Goal: Transaction & Acquisition: Purchase product/service

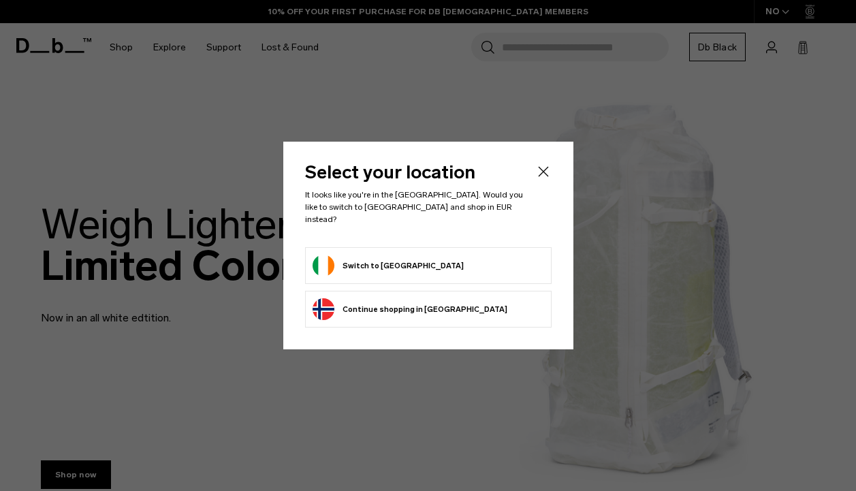
click at [363, 257] on button "Switch to Ireland" at bounding box center [387, 266] width 151 height 22
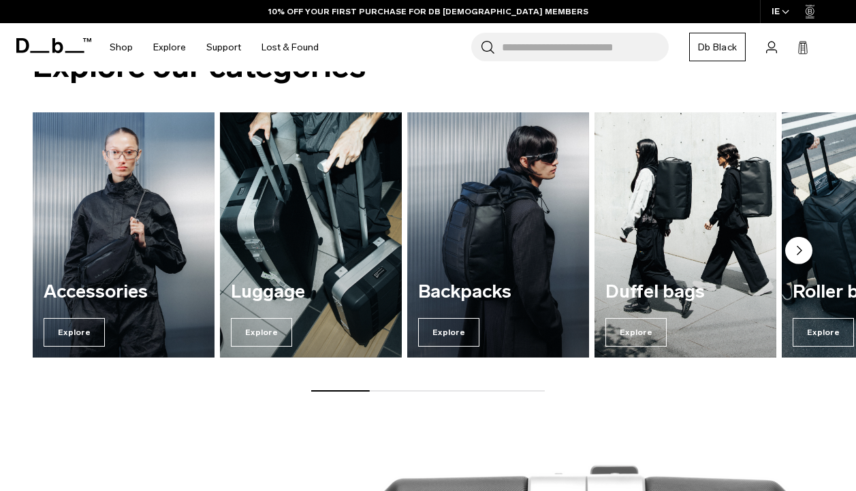
scroll to position [853, 0]
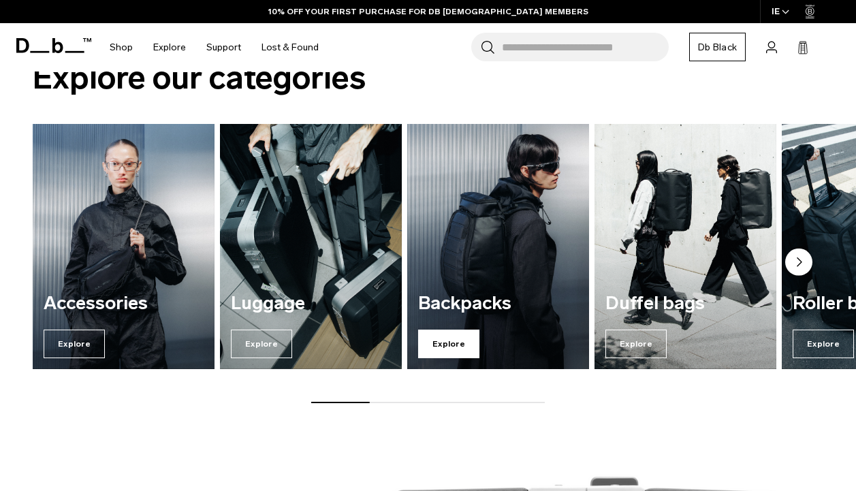
click at [434, 341] on span "Explore" at bounding box center [448, 344] width 61 height 29
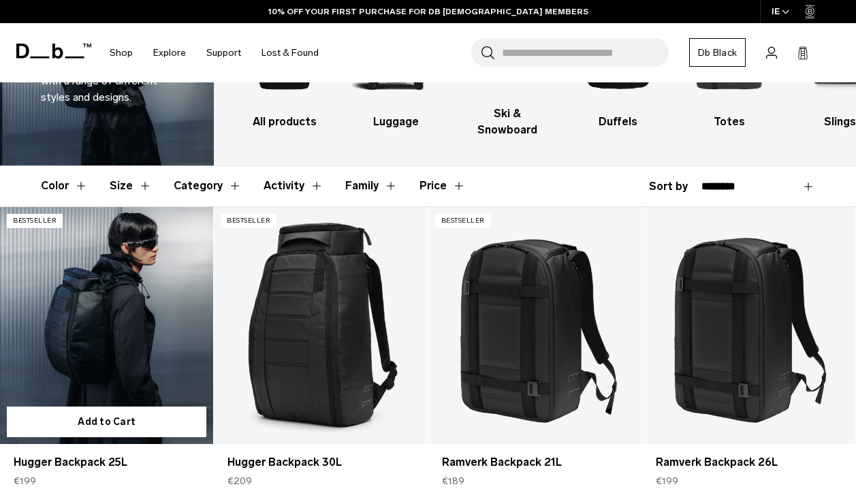
scroll to position [122, 0]
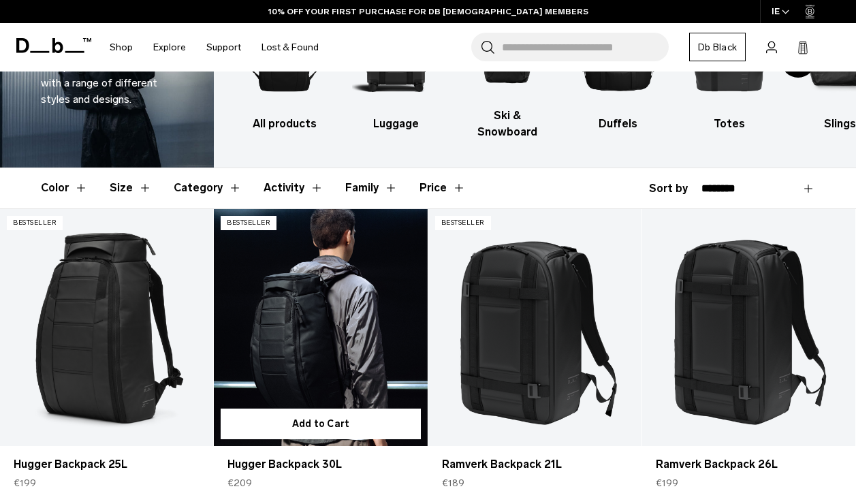
click at [323, 337] on link "Hugger Backpack 30L" at bounding box center [320, 327] width 213 height 237
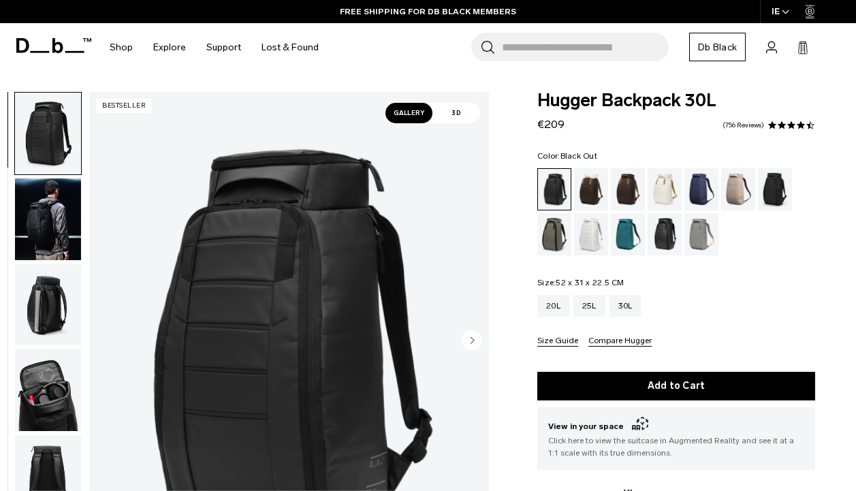
scroll to position [53, 0]
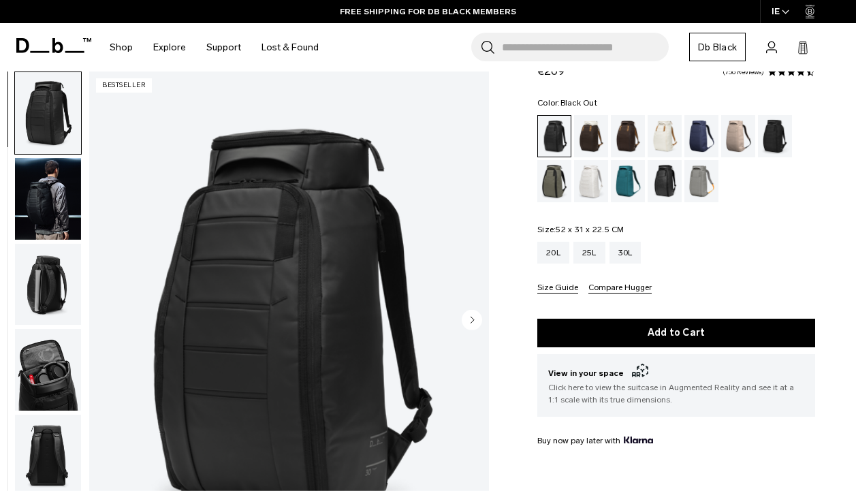
click at [468, 320] on circle "Next slide" at bounding box center [472, 319] width 20 height 20
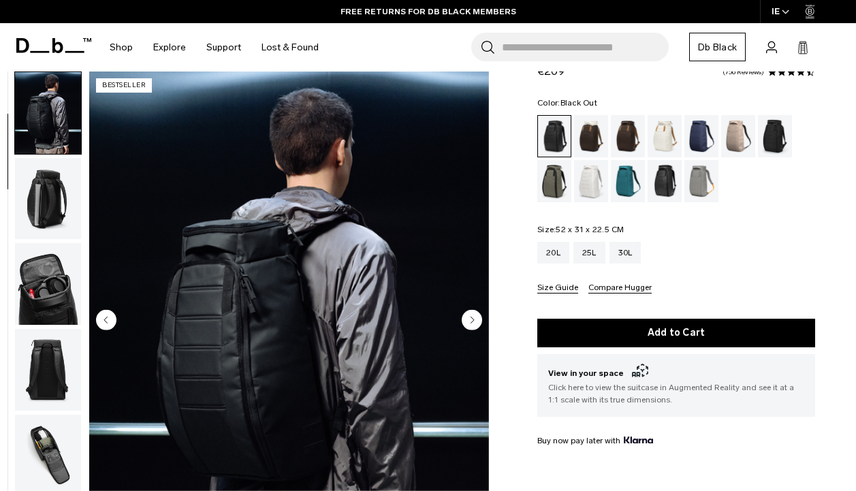
click at [468, 320] on circle "Next slide" at bounding box center [472, 319] width 20 height 20
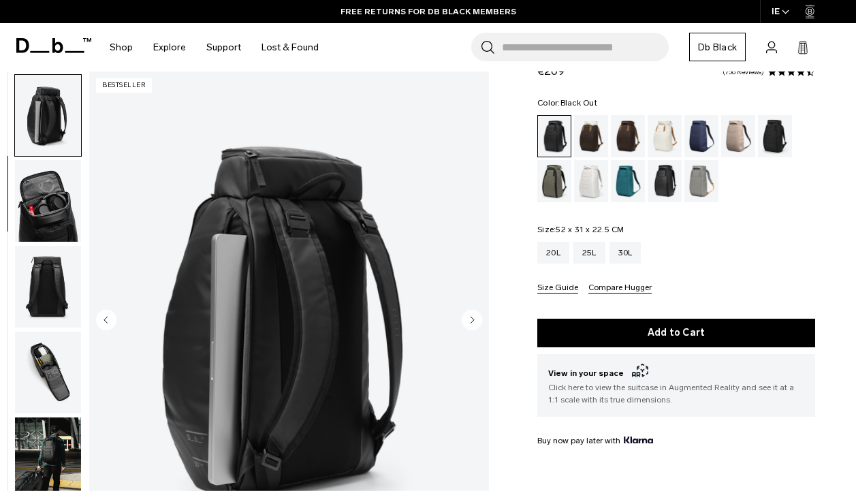
scroll to position [172, 0]
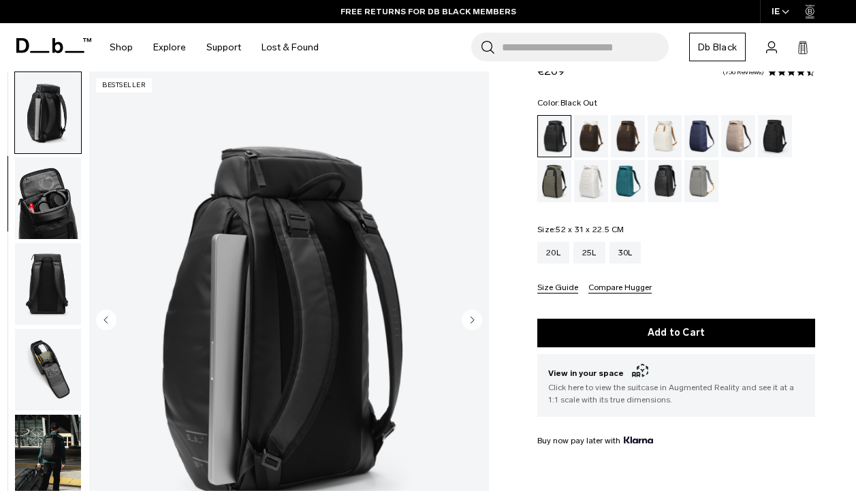
click at [468, 320] on circle "Next slide" at bounding box center [472, 319] width 20 height 20
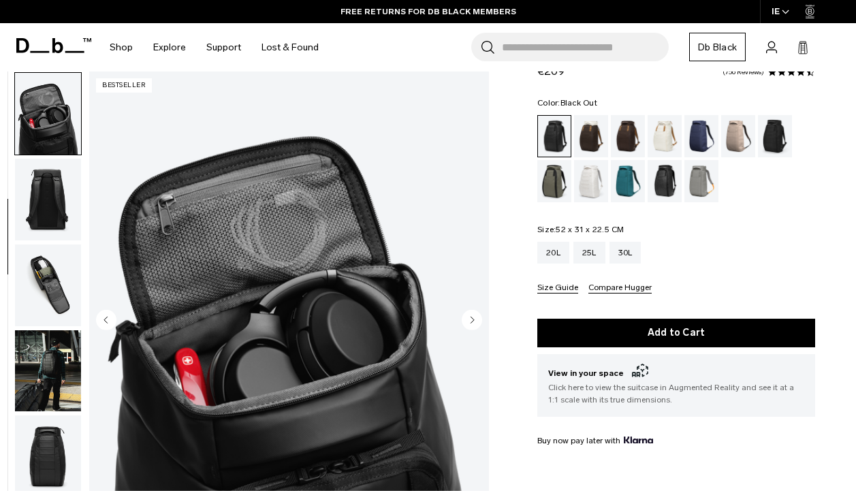
scroll to position [257, 0]
click at [468, 320] on circle "Next slide" at bounding box center [472, 319] width 20 height 20
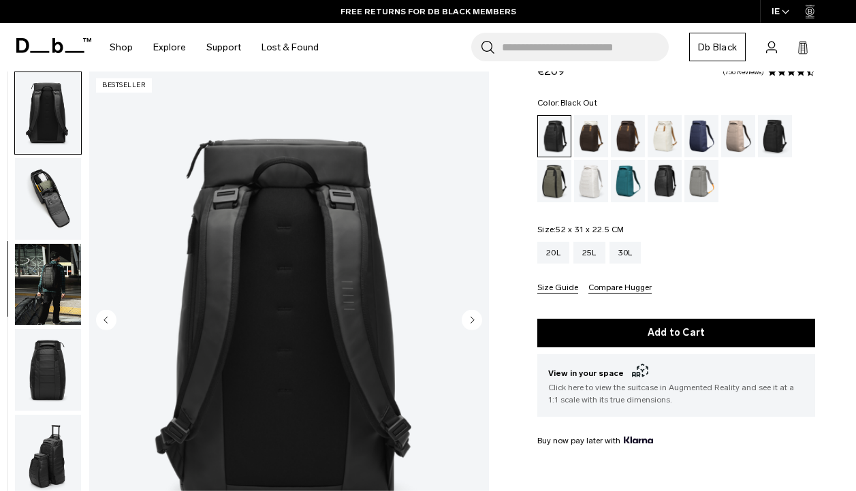
click at [468, 320] on circle "Next slide" at bounding box center [472, 319] width 20 height 20
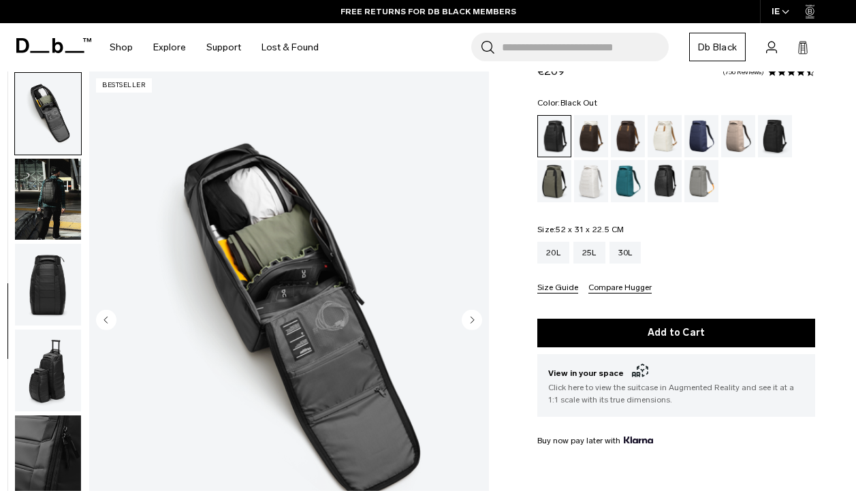
scroll to position [428, 0]
click at [468, 320] on circle "Next slide" at bounding box center [472, 319] width 20 height 20
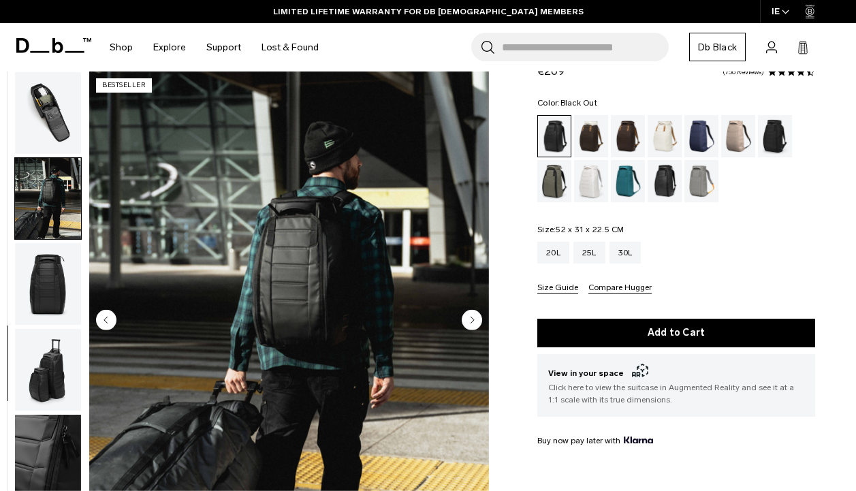
scroll to position [440, 0]
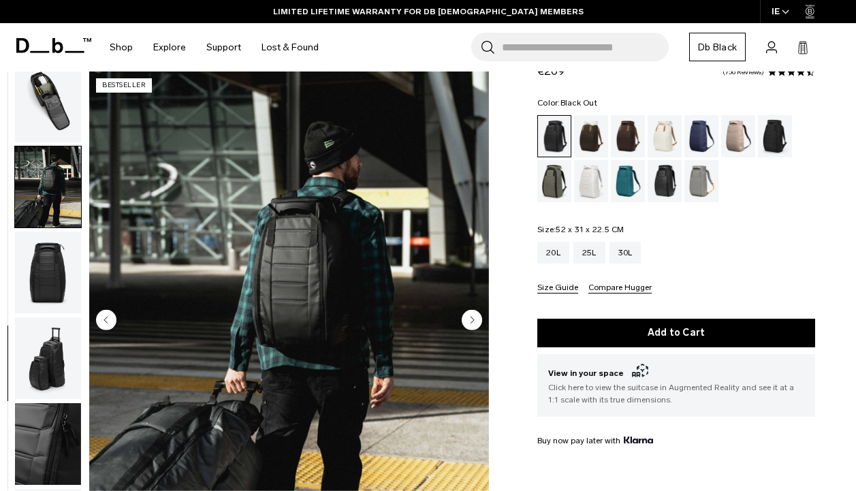
click at [468, 320] on circle "Next slide" at bounding box center [472, 319] width 20 height 20
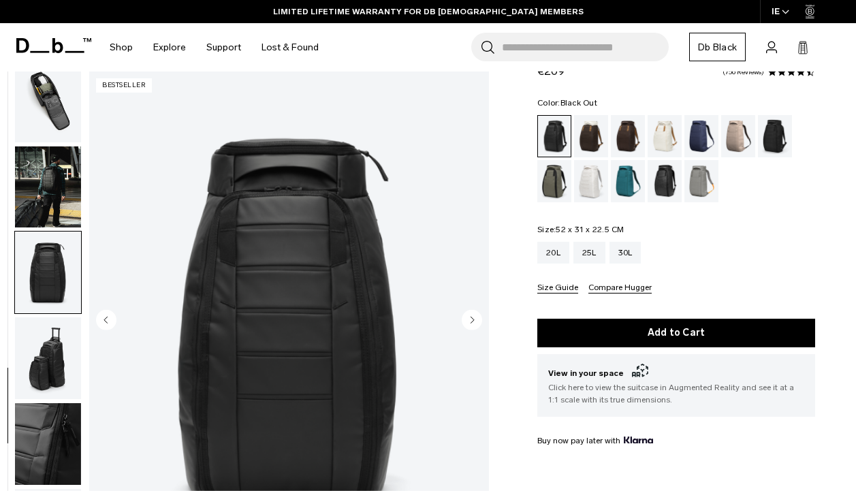
click at [468, 320] on circle "Next slide" at bounding box center [472, 319] width 20 height 20
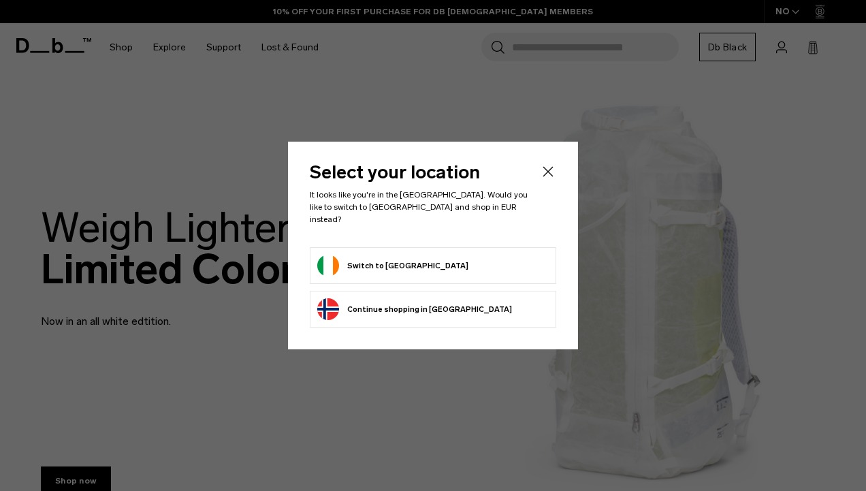
click at [413, 261] on form "Switch to Ireland" at bounding box center [432, 266] width 231 height 22
click at [398, 261] on button "Switch to Ireland" at bounding box center [392, 266] width 151 height 22
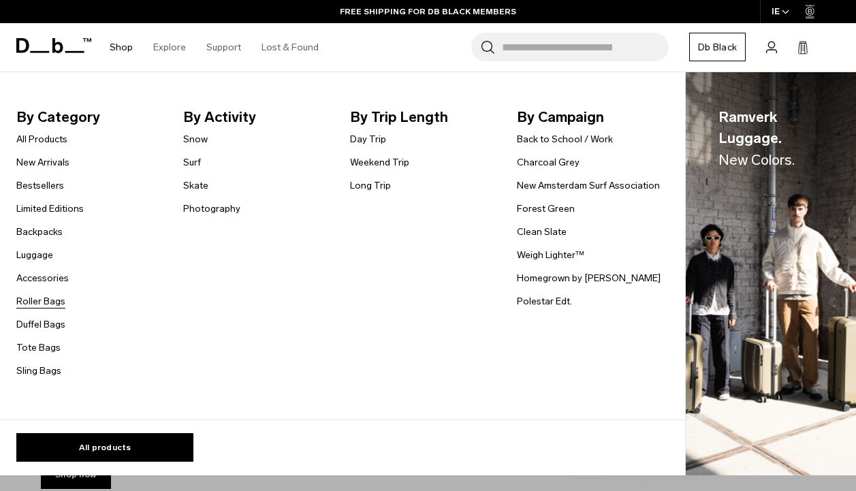
click at [26, 303] on link "Roller Bags" at bounding box center [40, 301] width 49 height 14
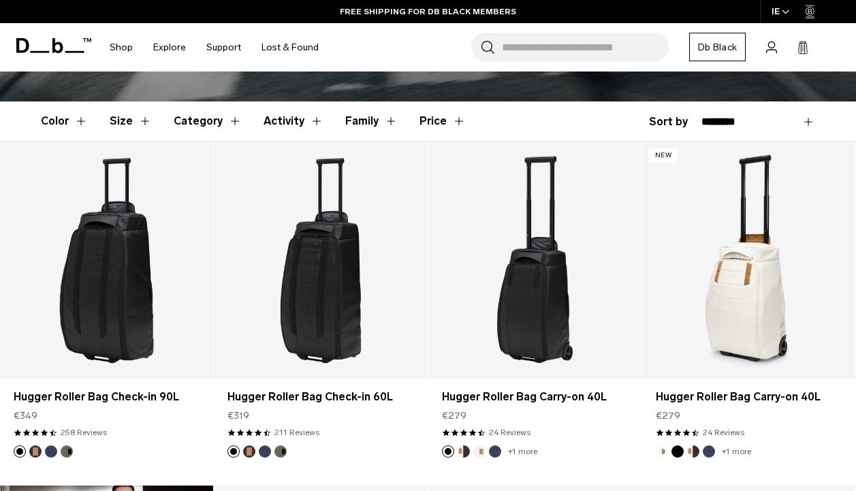
scroll to position [311, 0]
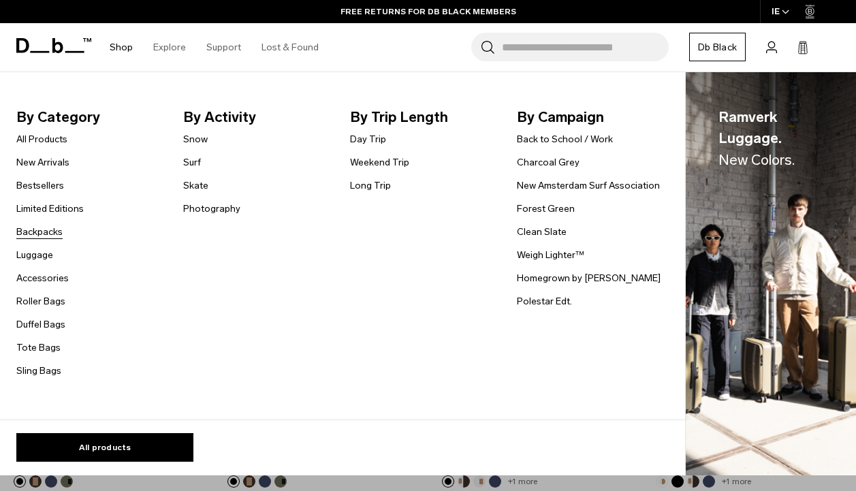
click at [48, 229] on link "Backpacks" at bounding box center [39, 232] width 46 height 14
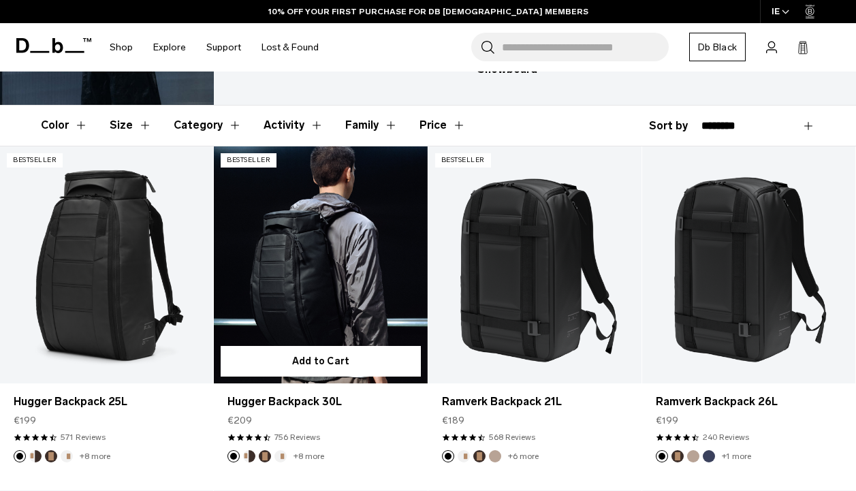
click at [304, 244] on link "Hugger Backpack 30L" at bounding box center [320, 264] width 213 height 237
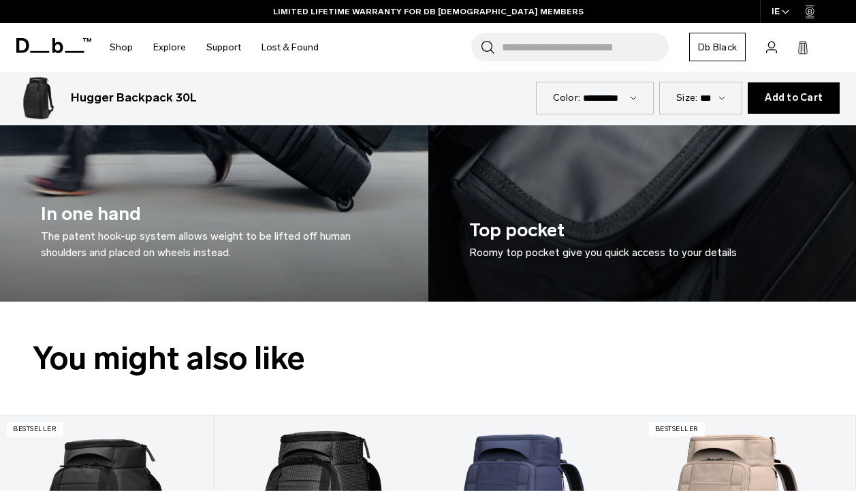
scroll to position [2527, 0]
